Goal: Find contact information: Find contact information

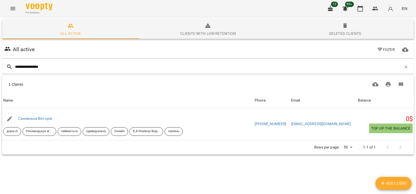
type input "**********"
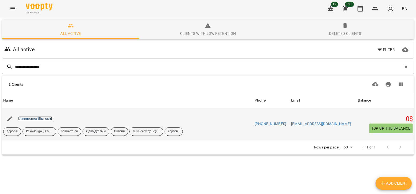
click at [44, 118] on link "Синявська Вікторія" at bounding box center [35, 118] width 34 height 4
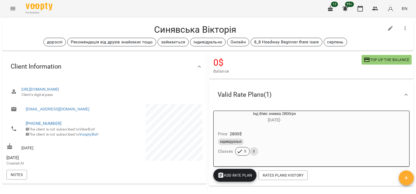
scroll to position [6, 0]
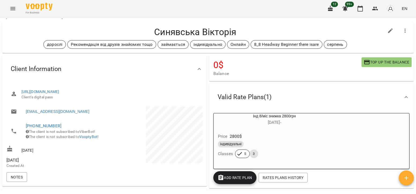
click at [133, 57] on div "Client Information" at bounding box center [104, 69] width 205 height 28
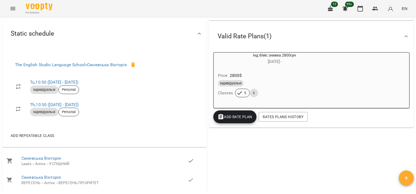
scroll to position [0, 0]
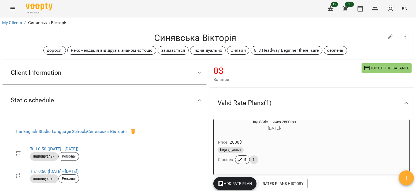
click at [132, 72] on div "Client Information" at bounding box center [99, 72] width 187 height 17
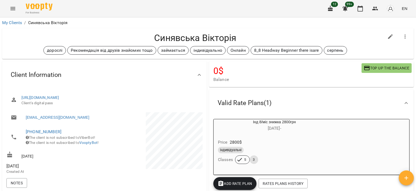
click at [160, 83] on div "Client Information" at bounding box center [99, 75] width 187 height 17
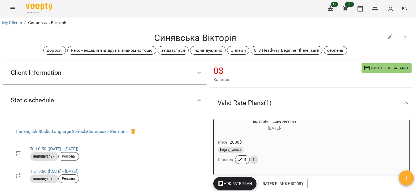
click at [164, 76] on div "Client Information" at bounding box center [99, 72] width 187 height 17
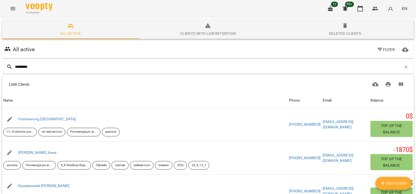
type input "**********"
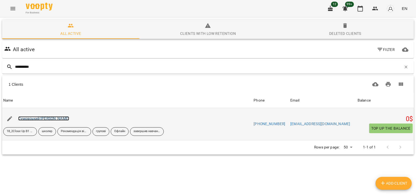
click at [39, 118] on link "Сумовський [PERSON_NAME]" at bounding box center [43, 118] width 51 height 4
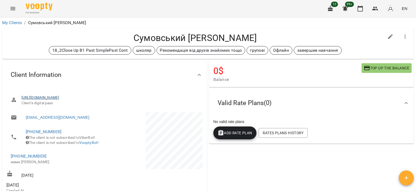
scroll to position [15, 0]
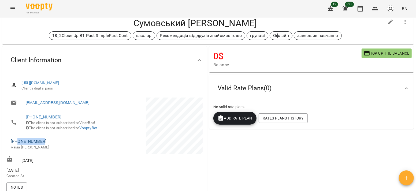
drag, startPoint x: 46, startPoint y: 150, endPoint x: 18, endPoint y: 148, distance: 28.5
click at [18, 145] on span "[PHONE_NUMBER]" at bounding box center [55, 141] width 89 height 6
copy link "0679020633"
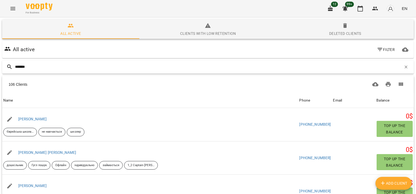
type input "********"
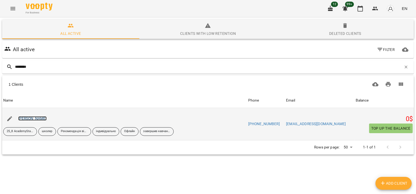
click at [41, 119] on link "[PERSON_NAME]" at bounding box center [32, 118] width 29 height 4
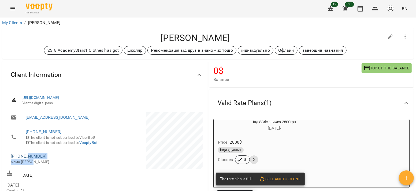
drag, startPoint x: 46, startPoint y: 167, endPoint x: 26, endPoint y: 165, distance: 20.0
click at [26, 165] on div "[PHONE_NUMBER] мама [PERSON_NAME]" at bounding box center [55, 159] width 89 height 12
click at [49, 160] on span "[PHONE_NUMBER]" at bounding box center [55, 156] width 89 height 6
drag, startPoint x: 49, startPoint y: 165, endPoint x: 18, endPoint y: 165, distance: 30.3
click at [18, 160] on span "[PHONE_NUMBER]" at bounding box center [55, 156] width 89 height 6
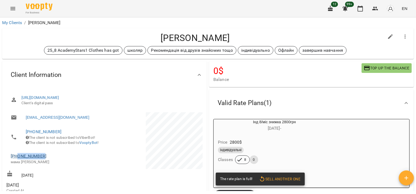
copy link "0671312273"
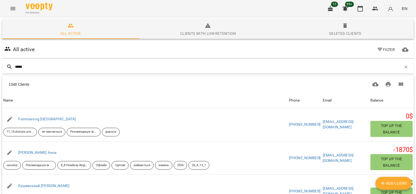
type input "******"
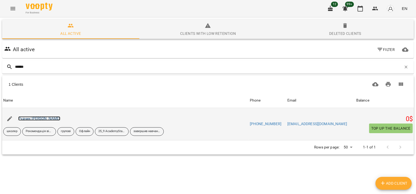
click at [35, 119] on link "Рудчик [PERSON_NAME]" at bounding box center [39, 118] width 42 height 4
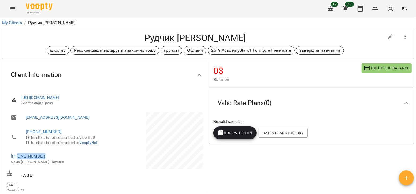
drag, startPoint x: 45, startPoint y: 166, endPoint x: 17, endPoint y: 164, distance: 27.2
click at [17, 160] on span "[PHONE_NUMBER]" at bounding box center [55, 156] width 89 height 6
copy link "0673252934"
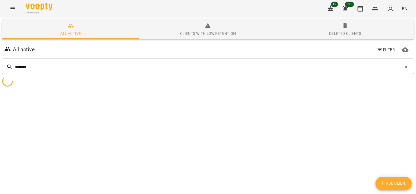
type input "*********"
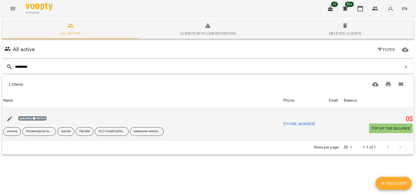
click at [34, 118] on link "[PERSON_NAME]" at bounding box center [32, 118] width 29 height 4
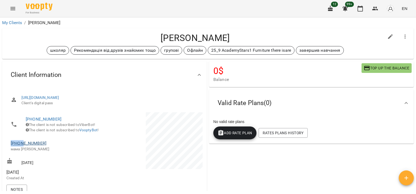
drag, startPoint x: 50, startPoint y: 148, endPoint x: 25, endPoint y: 149, distance: 25.0
click at [25, 147] on span "[PHONE_NUMBER]" at bounding box center [55, 143] width 89 height 6
click at [44, 147] on span "[PHONE_NUMBER]" at bounding box center [55, 143] width 89 height 6
drag, startPoint x: 44, startPoint y: 148, endPoint x: 21, endPoint y: 148, distance: 23.1
click at [21, 147] on span "[PHONE_NUMBER]" at bounding box center [55, 143] width 89 height 6
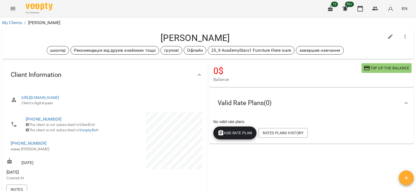
click at [20, 147] on span "[PHONE_NUMBER]" at bounding box center [55, 143] width 89 height 6
drag, startPoint x: 48, startPoint y: 148, endPoint x: 63, endPoint y: 153, distance: 16.1
click at [63, 147] on span "[PHONE_NUMBER]" at bounding box center [55, 143] width 89 height 6
click at [49, 147] on span "[PHONE_NUMBER]" at bounding box center [55, 143] width 89 height 6
drag, startPoint x: 43, startPoint y: 151, endPoint x: 18, endPoint y: 151, distance: 25.2
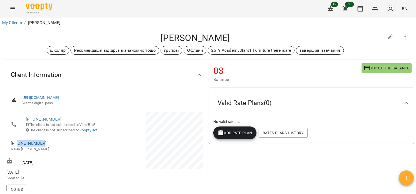
click at [18, 147] on span "[PHONE_NUMBER]" at bounding box center [55, 143] width 89 height 6
copy link "0970328228"
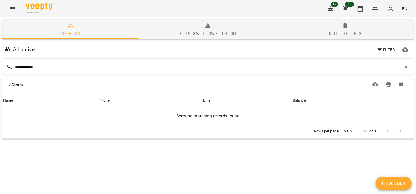
type input "**********"
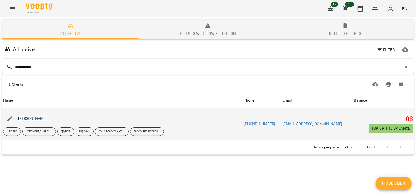
click at [41, 118] on link "[PERSON_NAME]" at bounding box center [32, 118] width 29 height 4
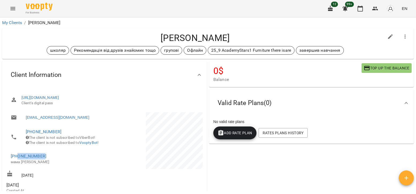
drag, startPoint x: 45, startPoint y: 164, endPoint x: 18, endPoint y: 161, distance: 27.3
click at [18, 160] on span "[PHONE_NUMBER]" at bounding box center [55, 156] width 89 height 6
copy link "0974084756"
